Goal: Information Seeking & Learning: Learn about a topic

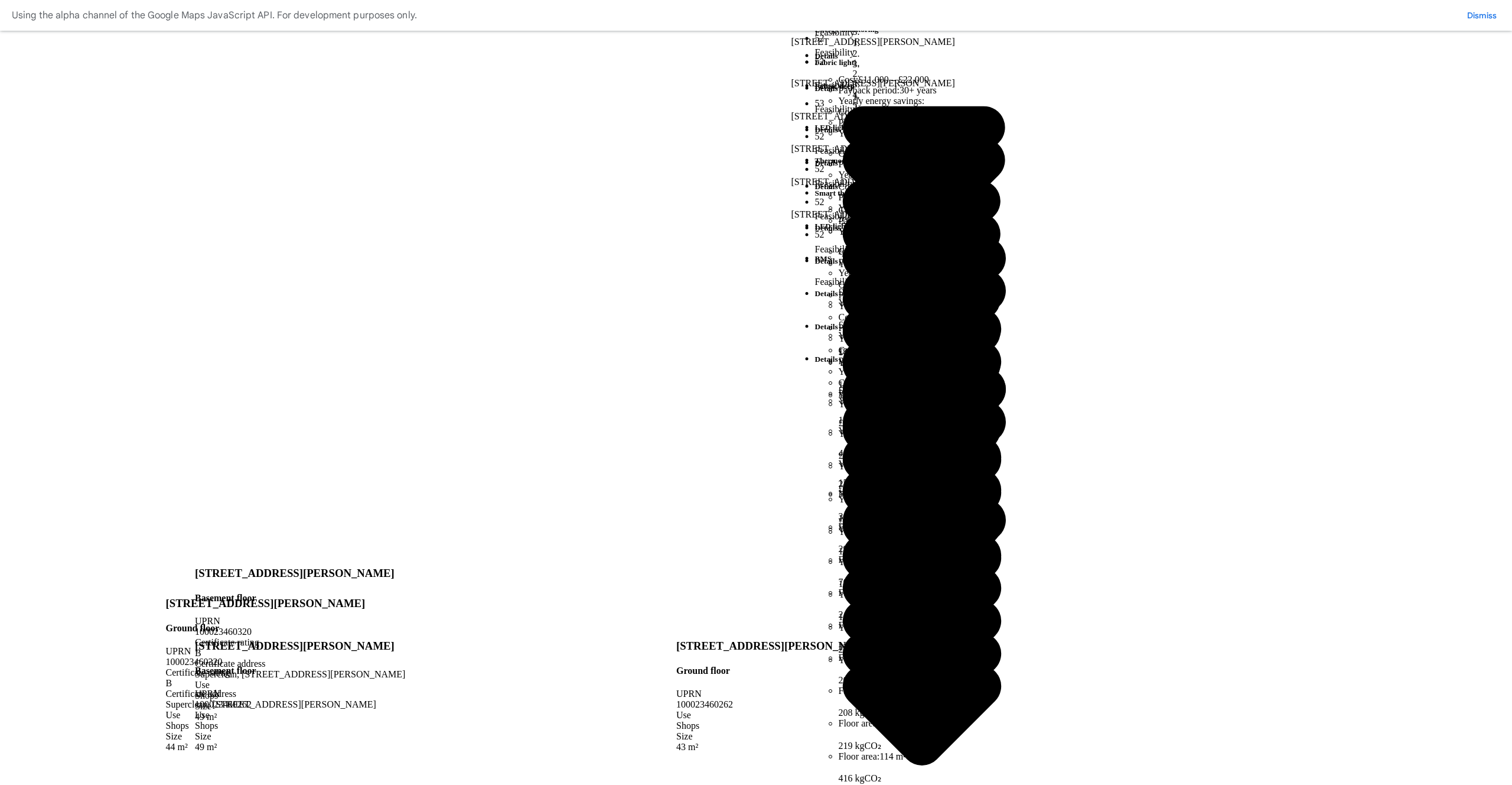
scroll to position [516, 0]
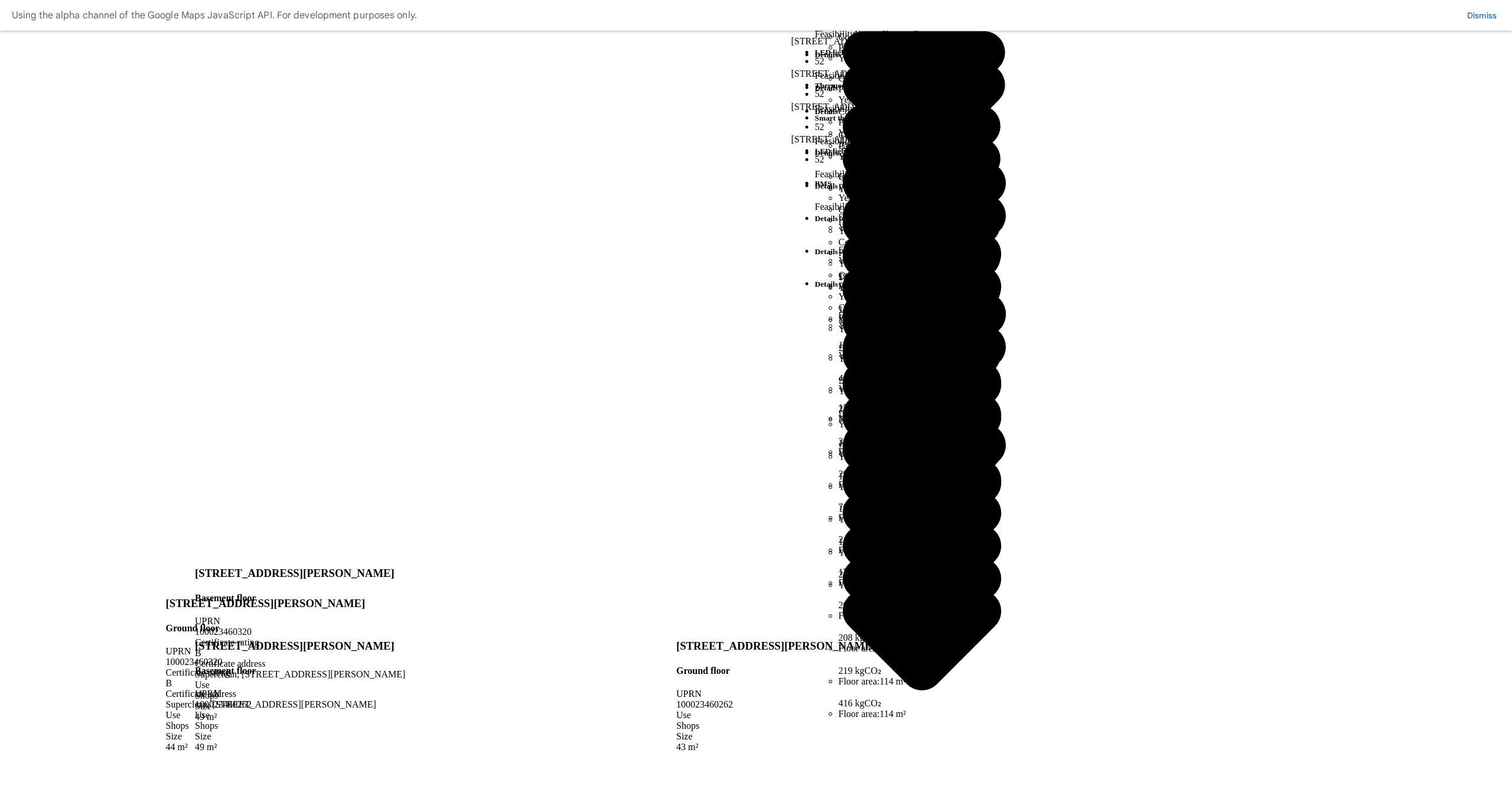
scroll to position [0, 0]
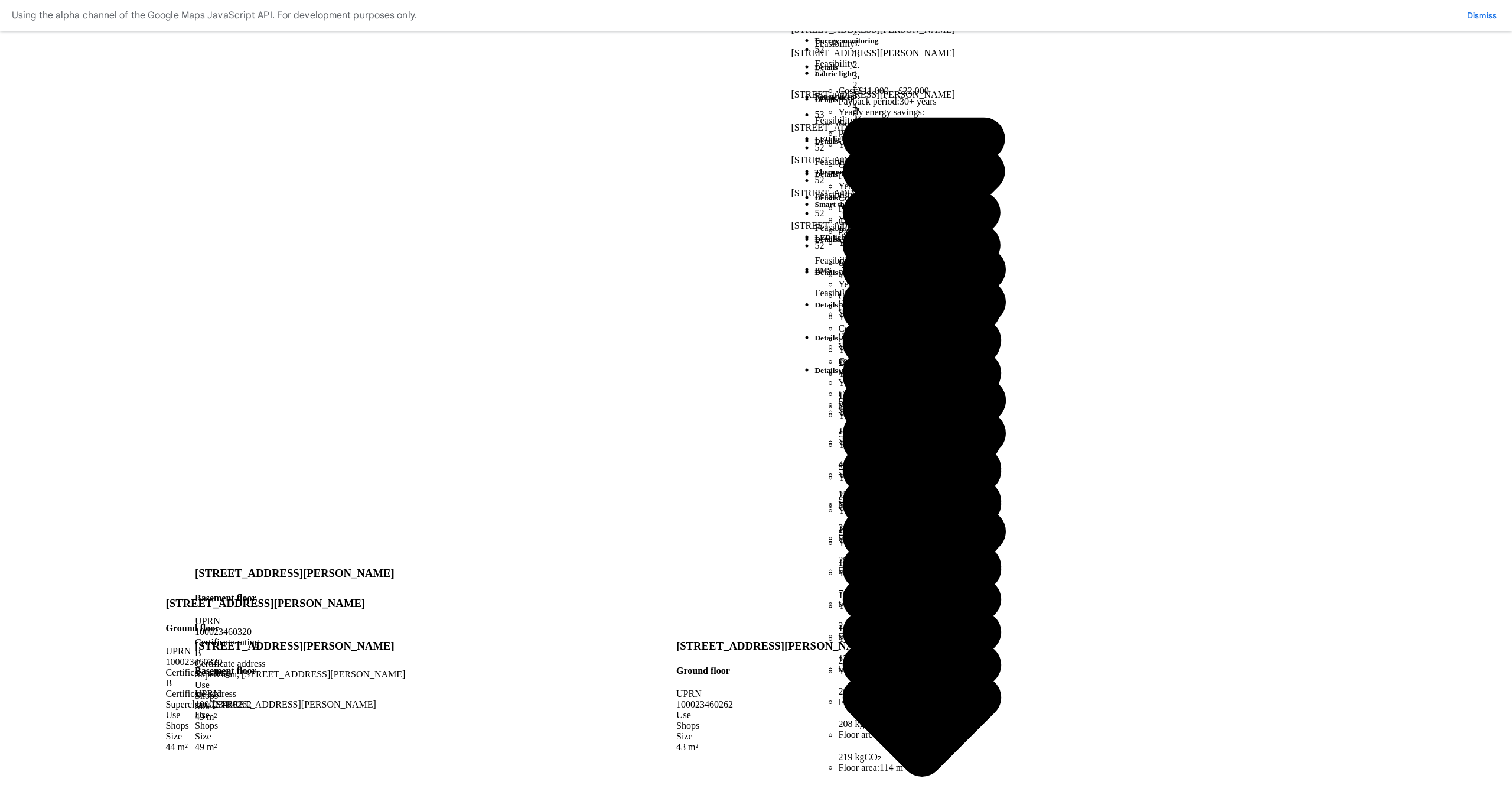
drag, startPoint x: 849, startPoint y: 433, endPoint x: 862, endPoint y: 436, distance: 13.3
click at [0, 0] on button "Save" at bounding box center [0, 0] width 0 height 0
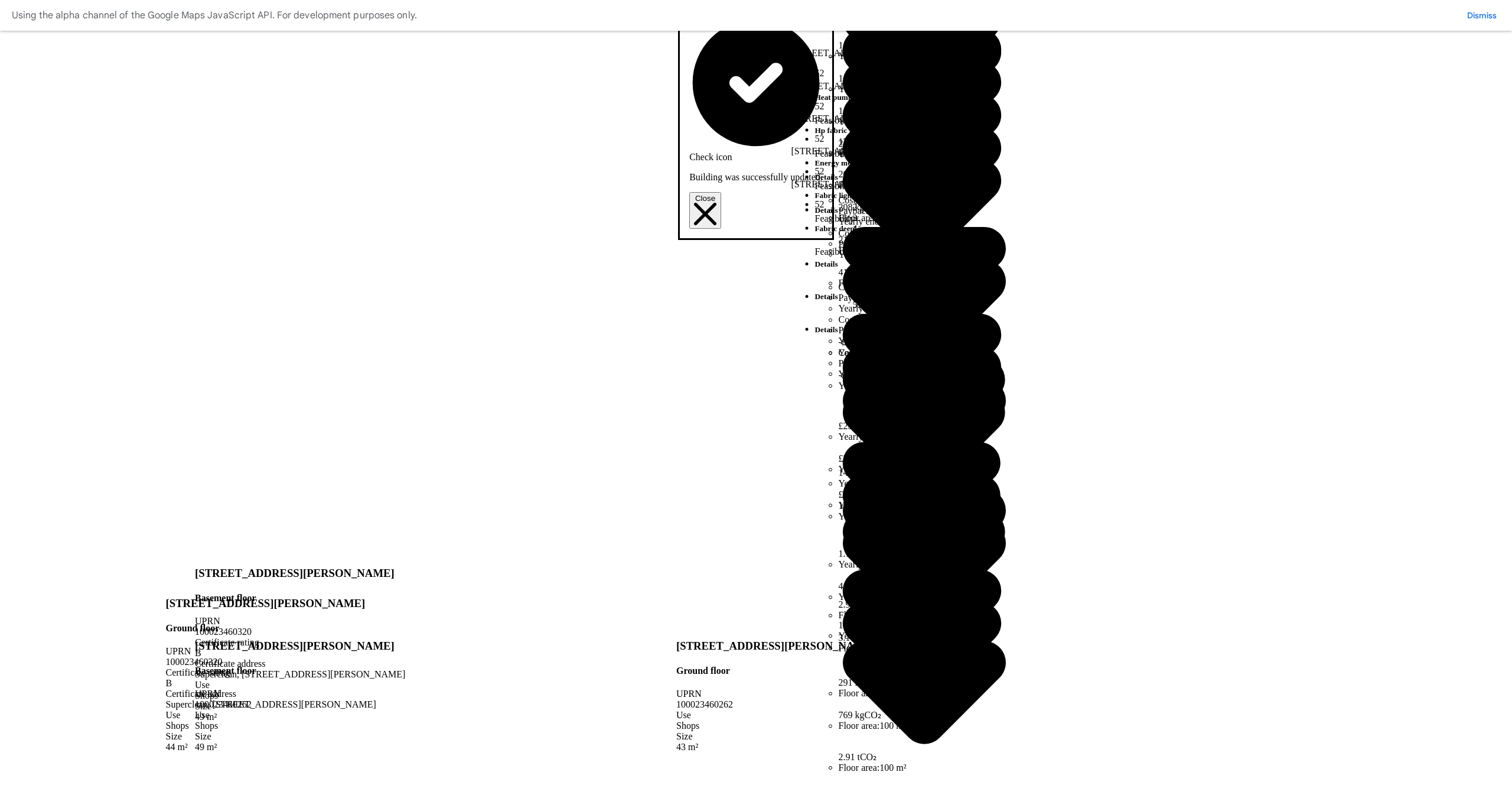
scroll to position [516, 0]
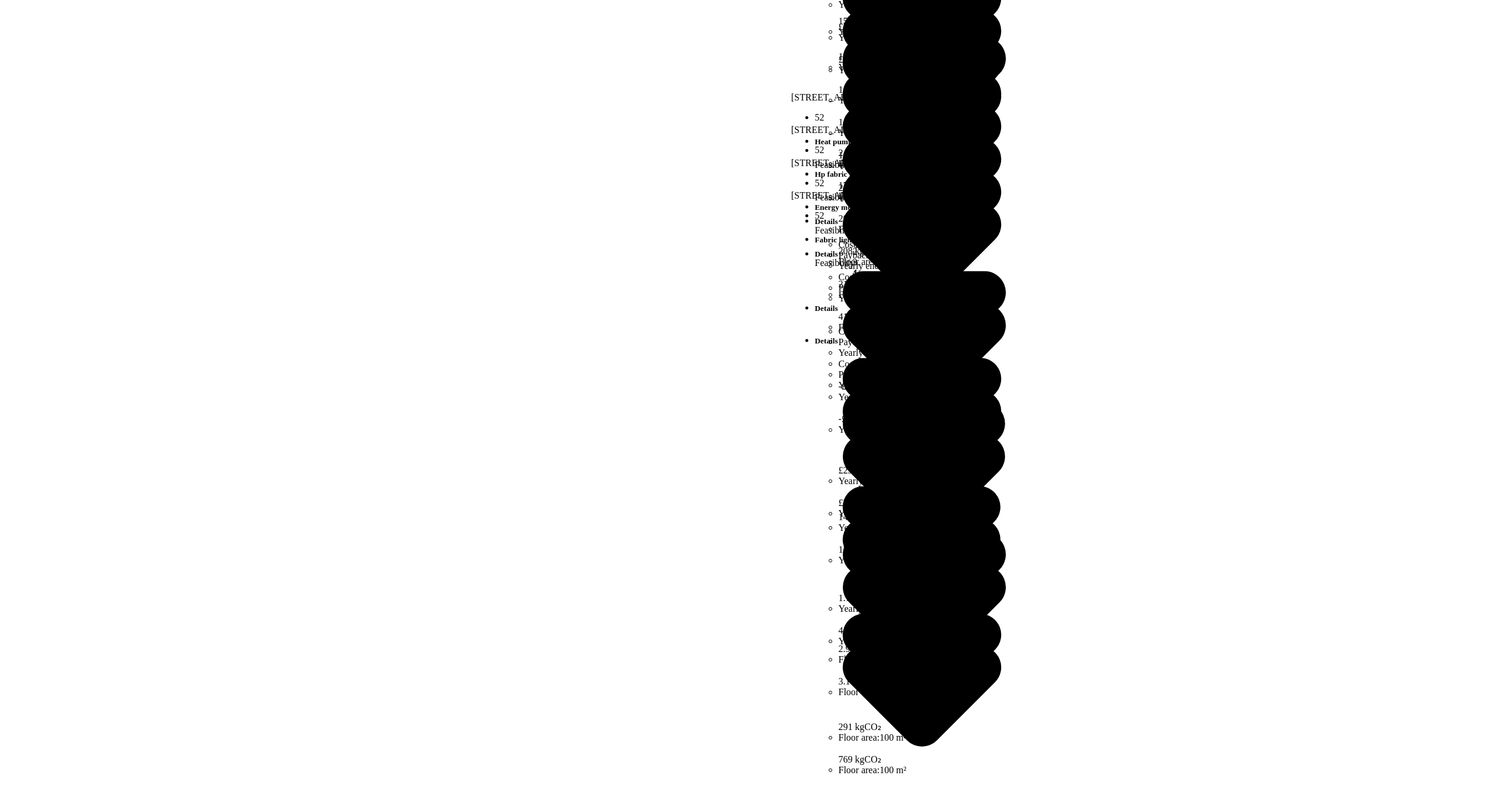
scroll to position [473, 0]
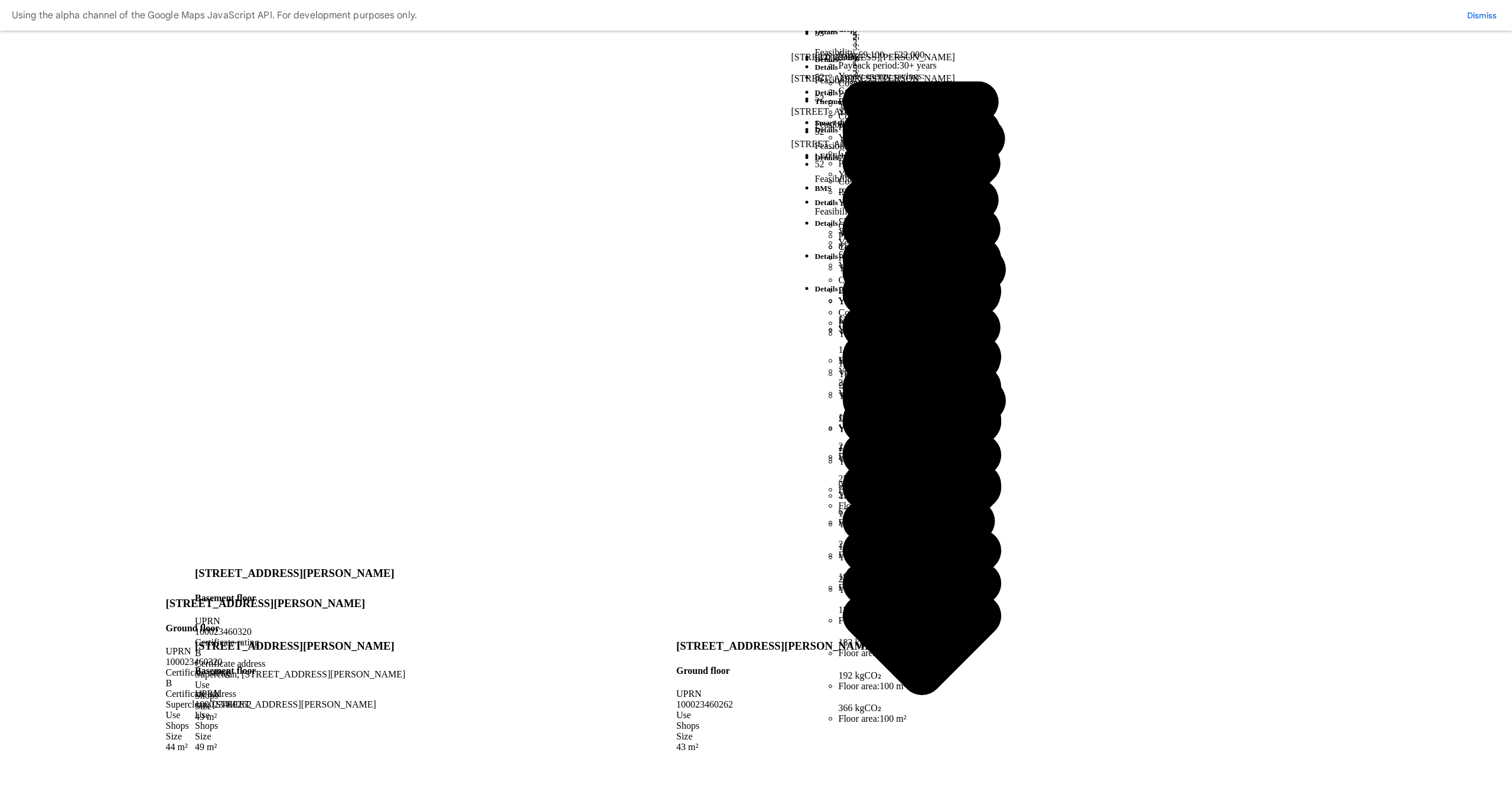
scroll to position [516, 0]
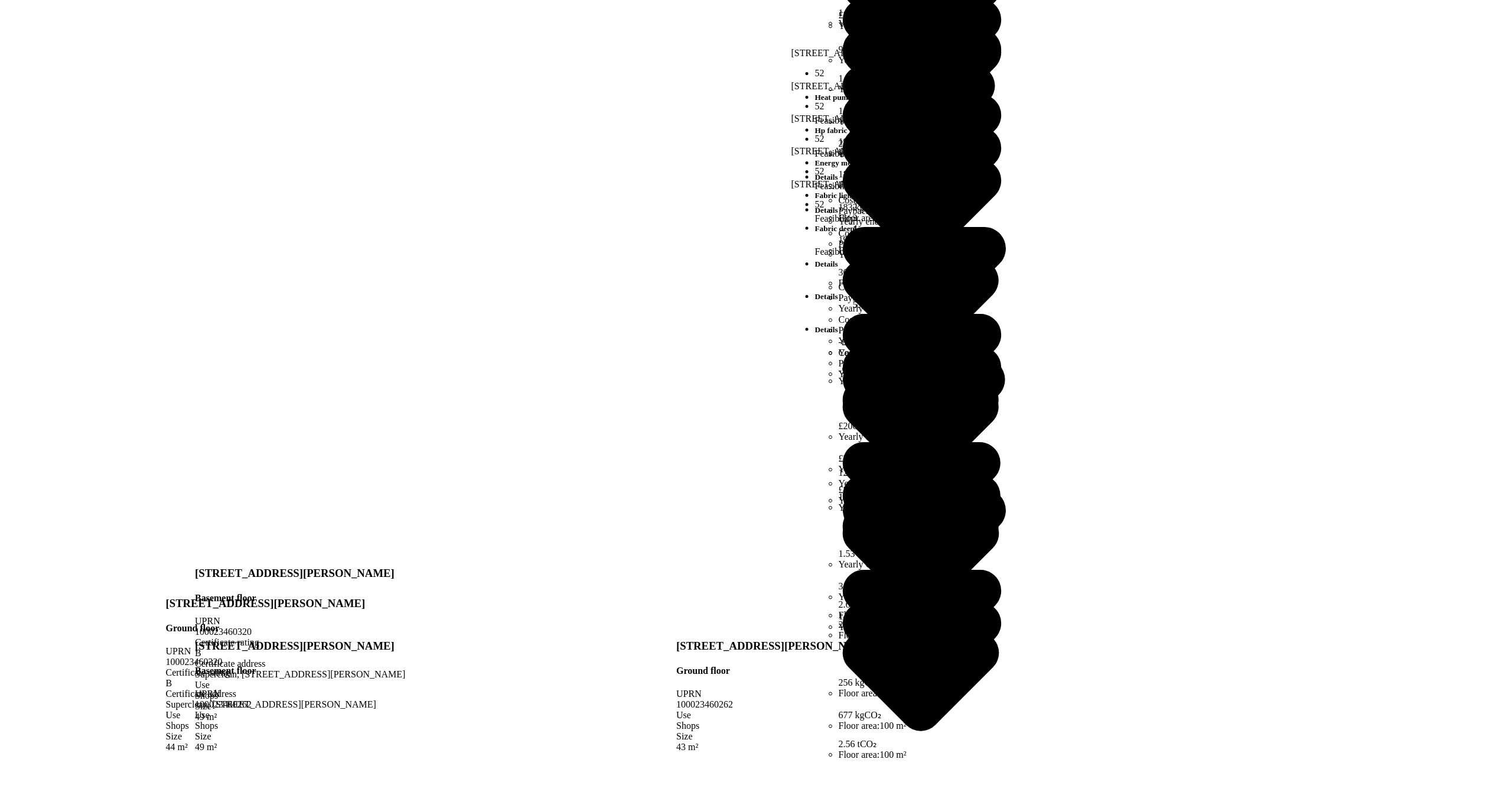
drag, startPoint x: 736, startPoint y: 568, endPoint x: 678, endPoint y: 567, distance: 58.0
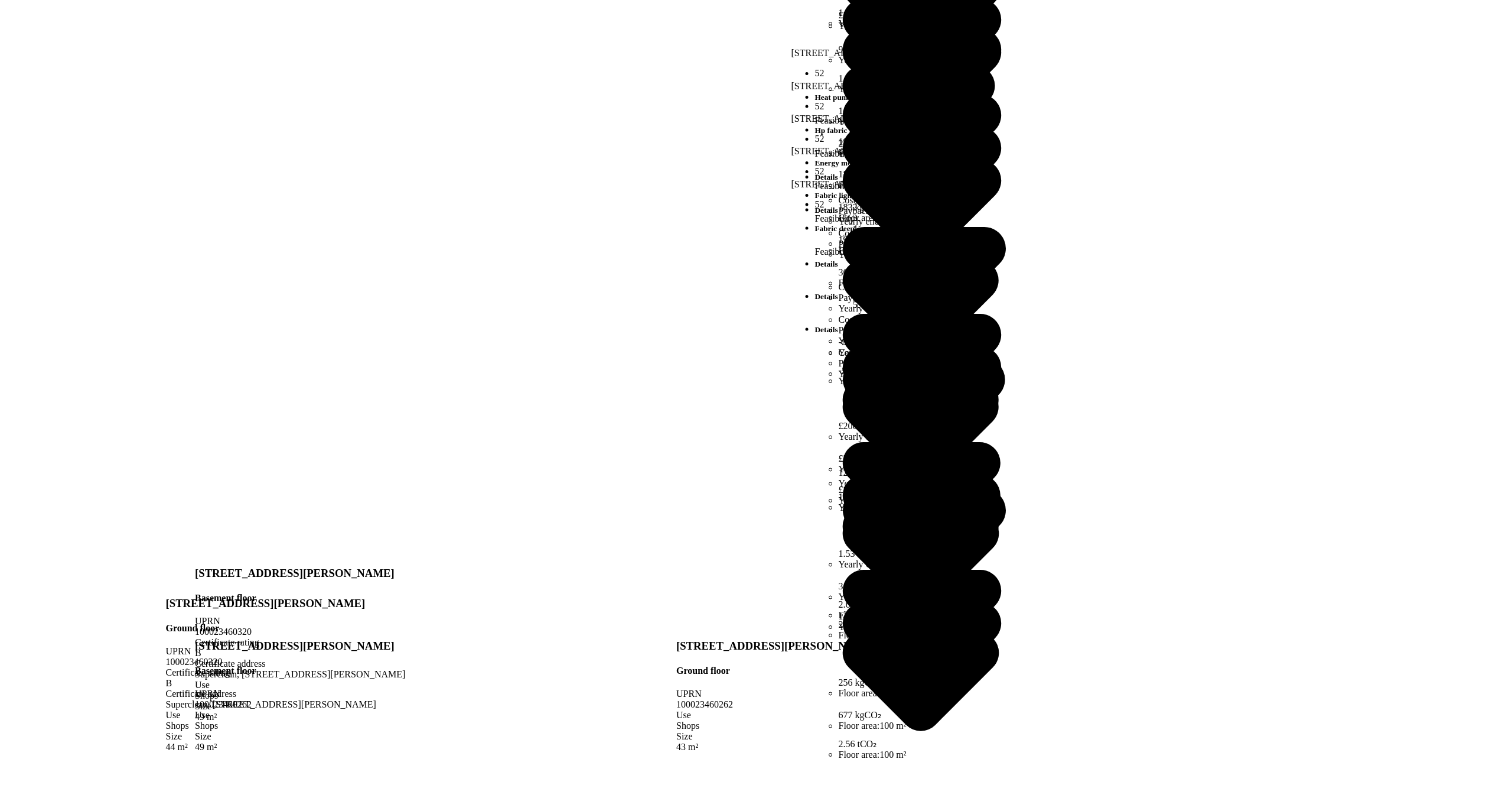
drag, startPoint x: 662, startPoint y: 567, endPoint x: 694, endPoint y: 585, distance: 36.7
copy span "100023460320"
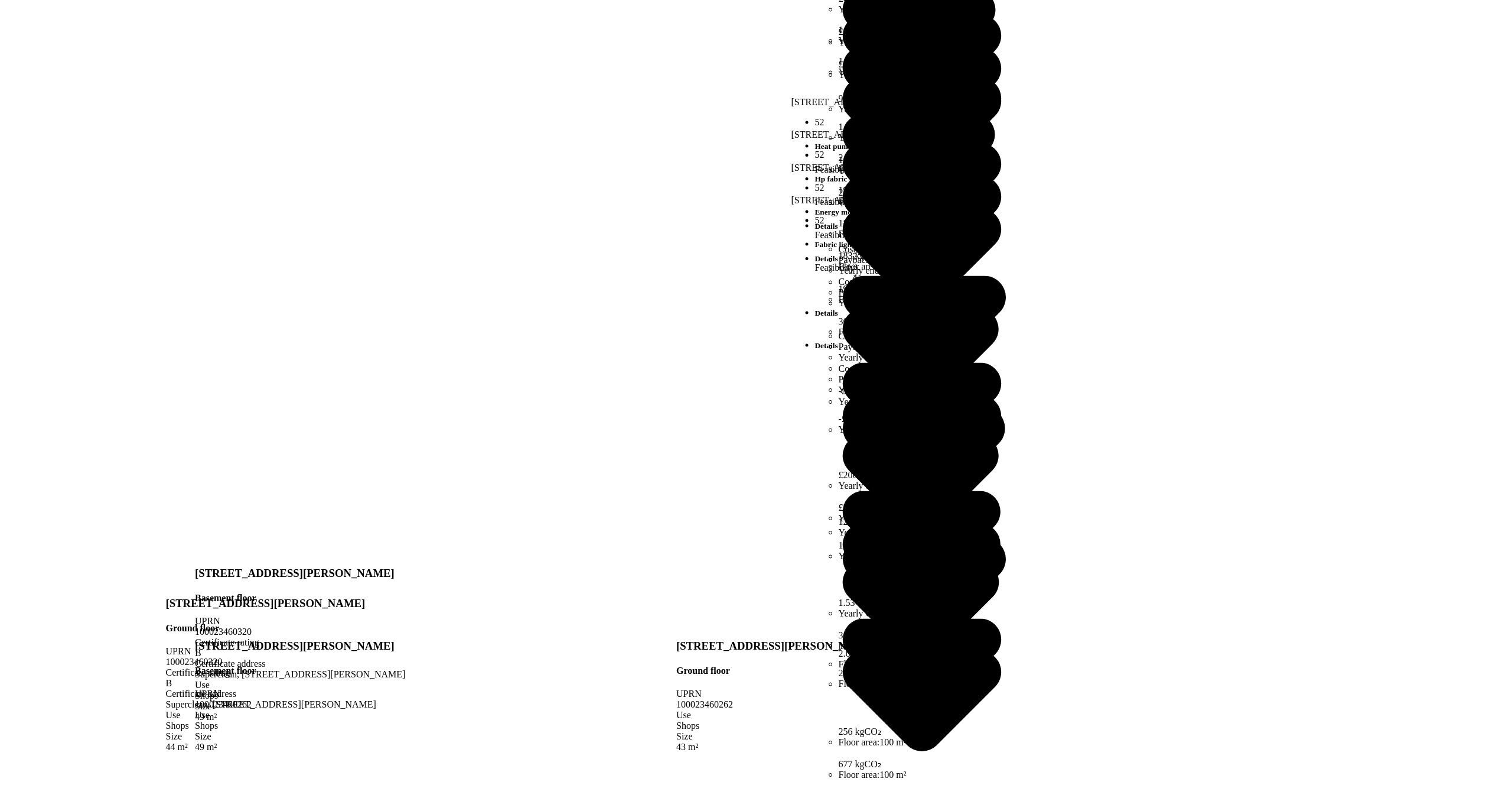
scroll to position [452, 0]
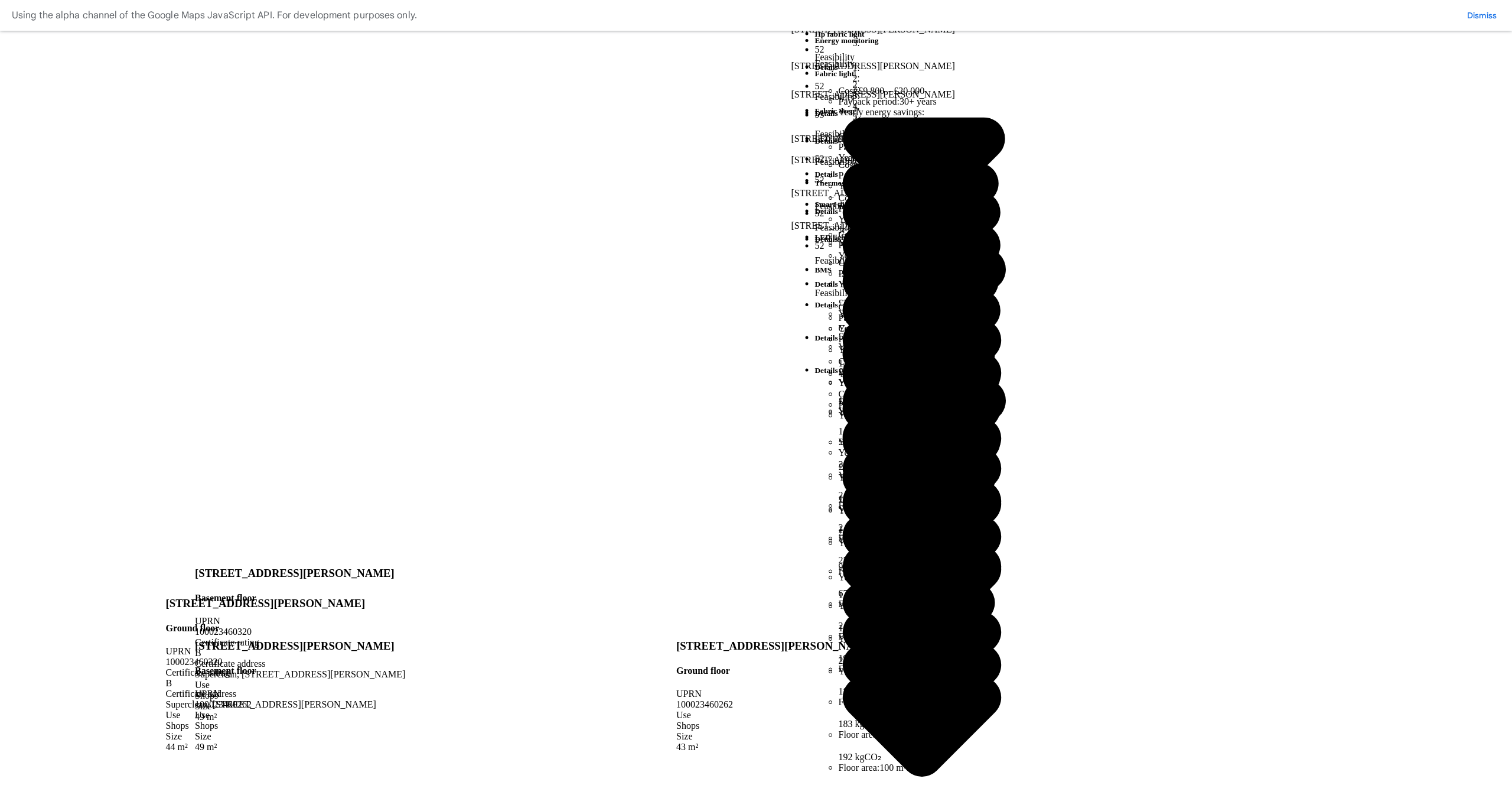
click at [0, 0] on button "Cancel" at bounding box center [0, 0] width 0 height 0
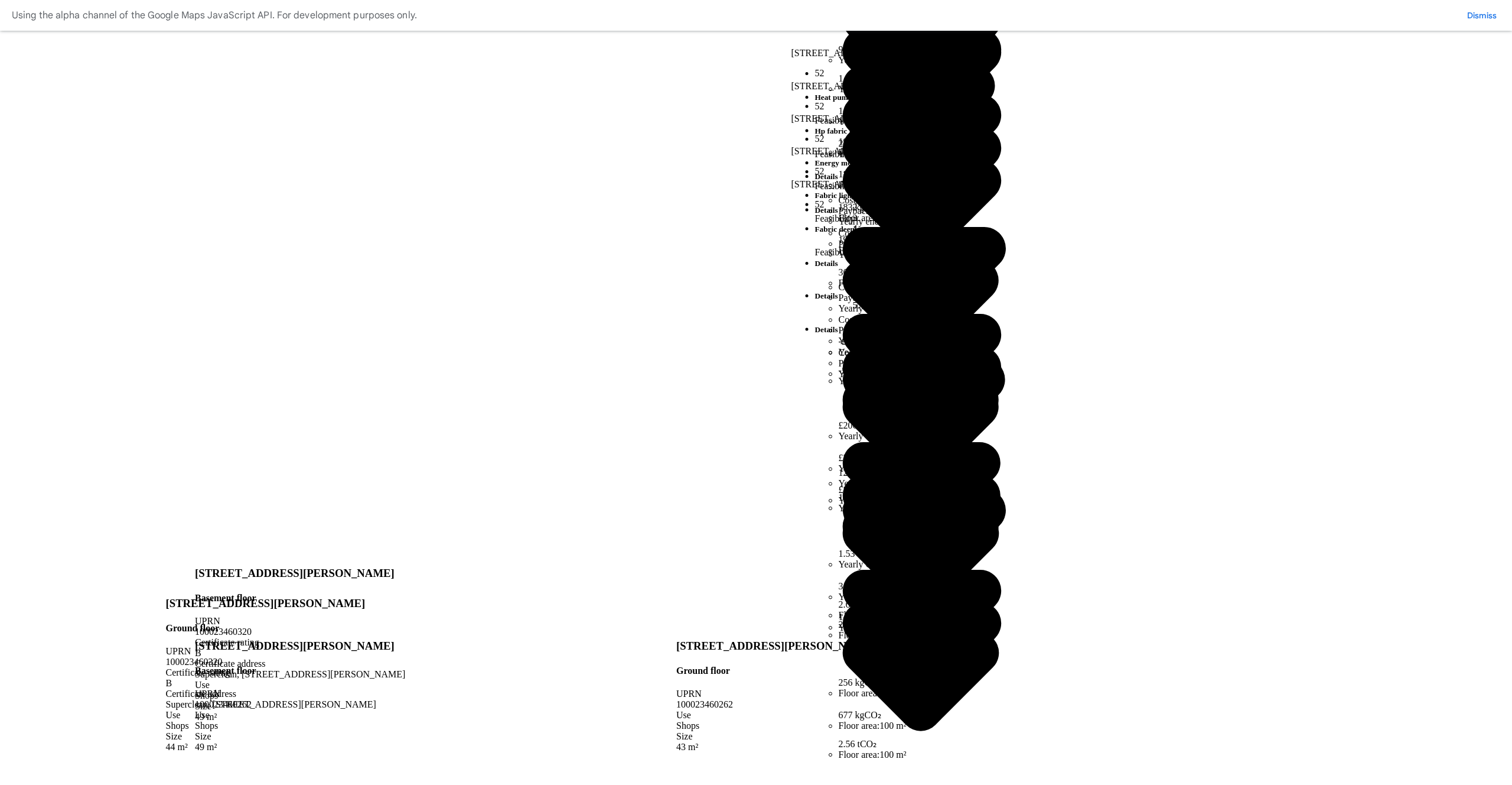
scroll to position [516, 0]
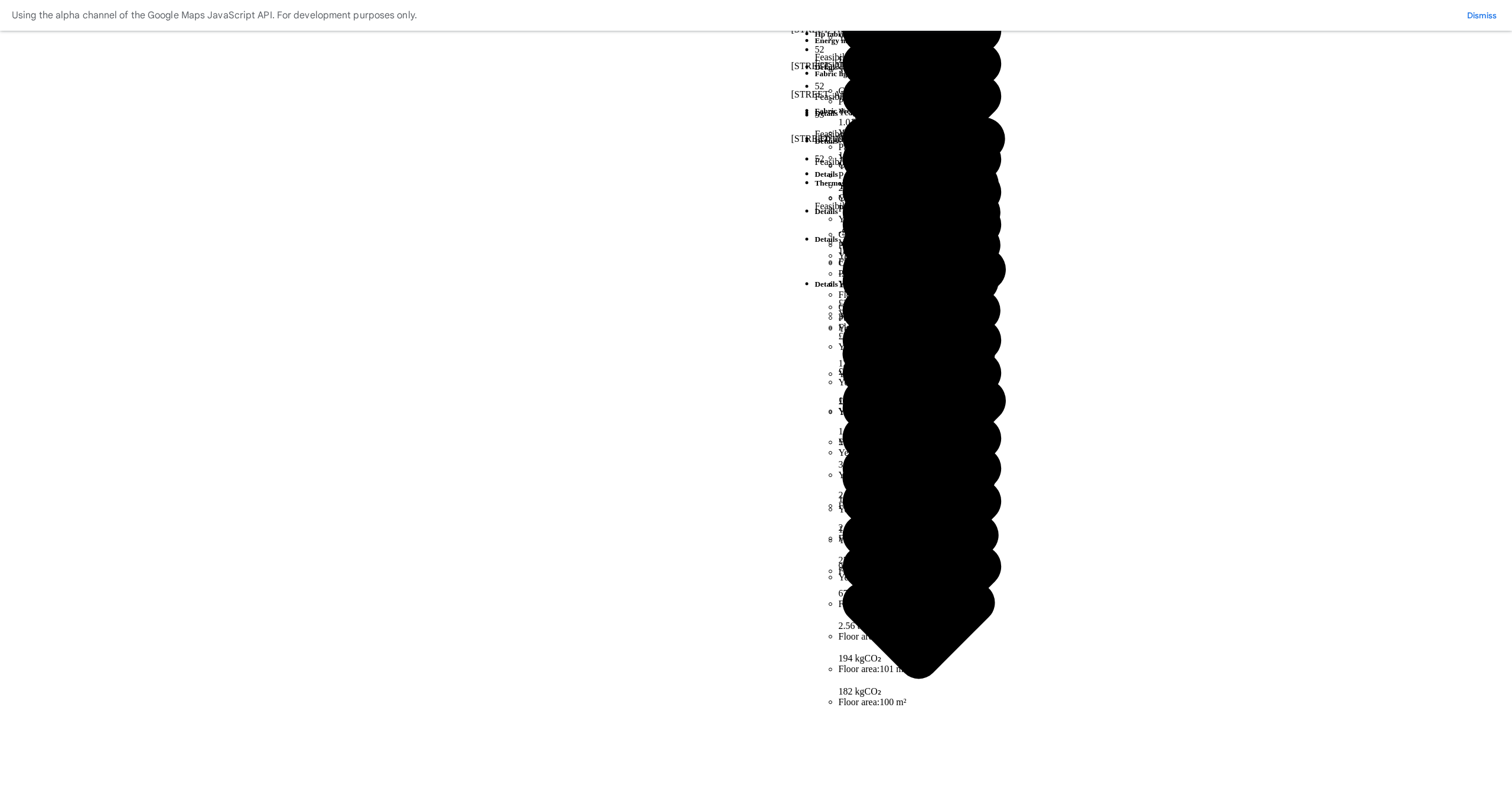
scroll to position [473, 0]
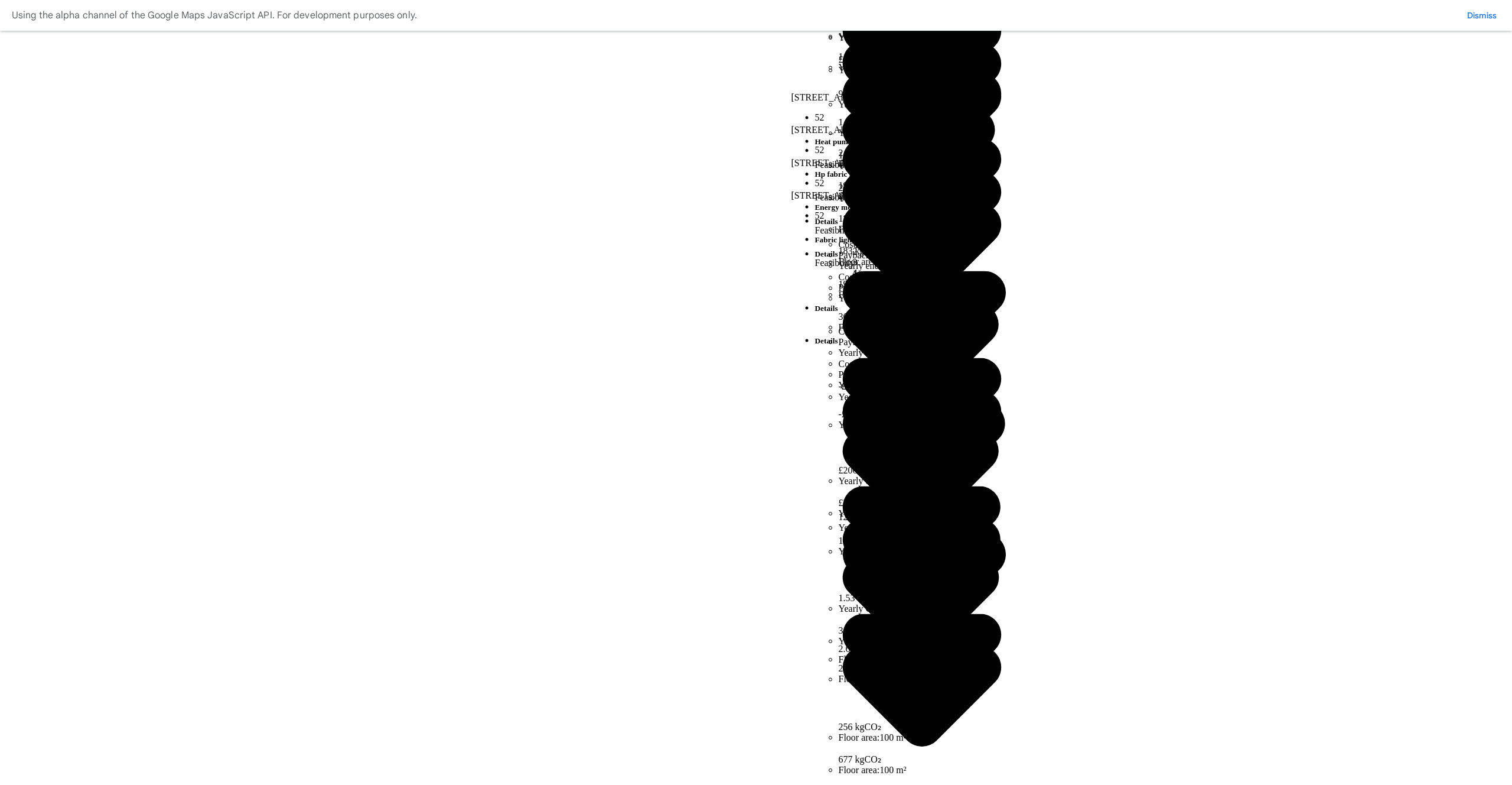
scroll to position [452, 0]
